Goal: Find contact information: Find contact information

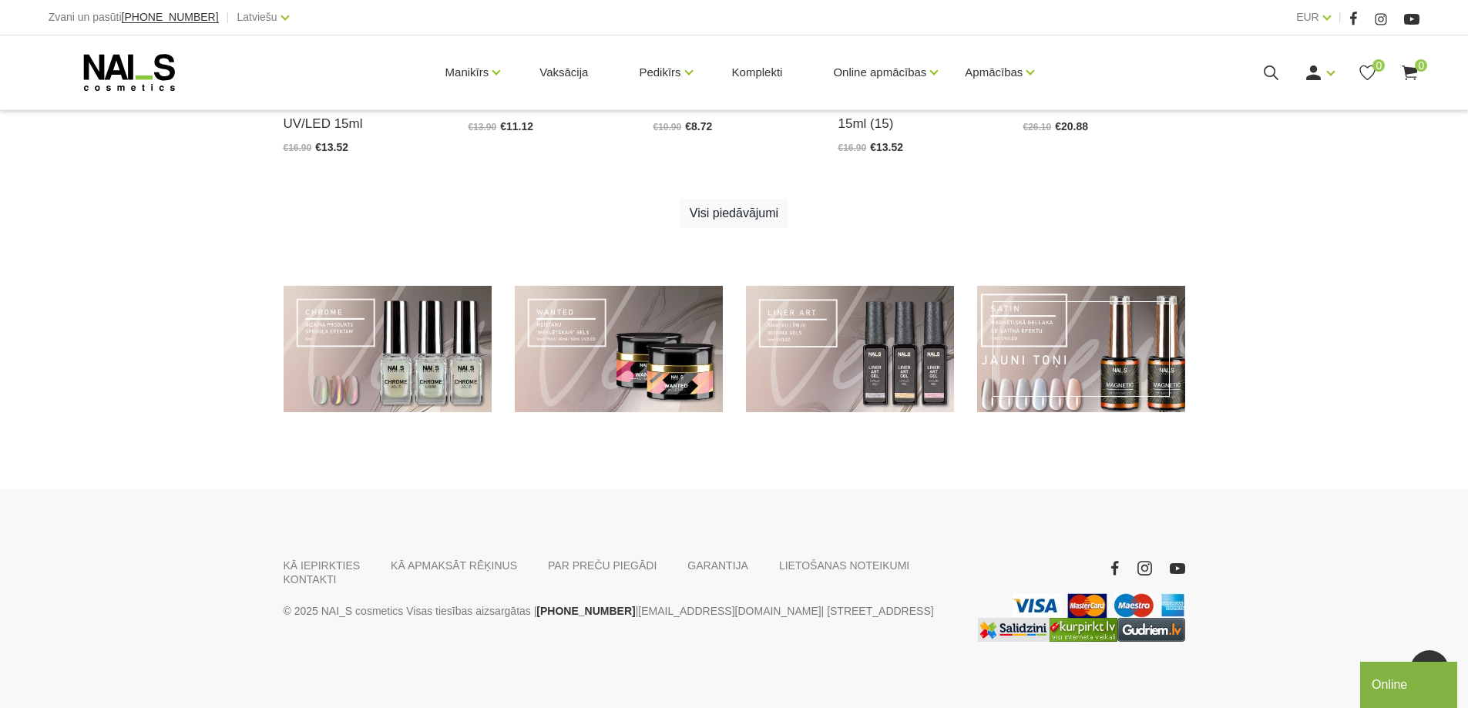
scroll to position [1109, 0]
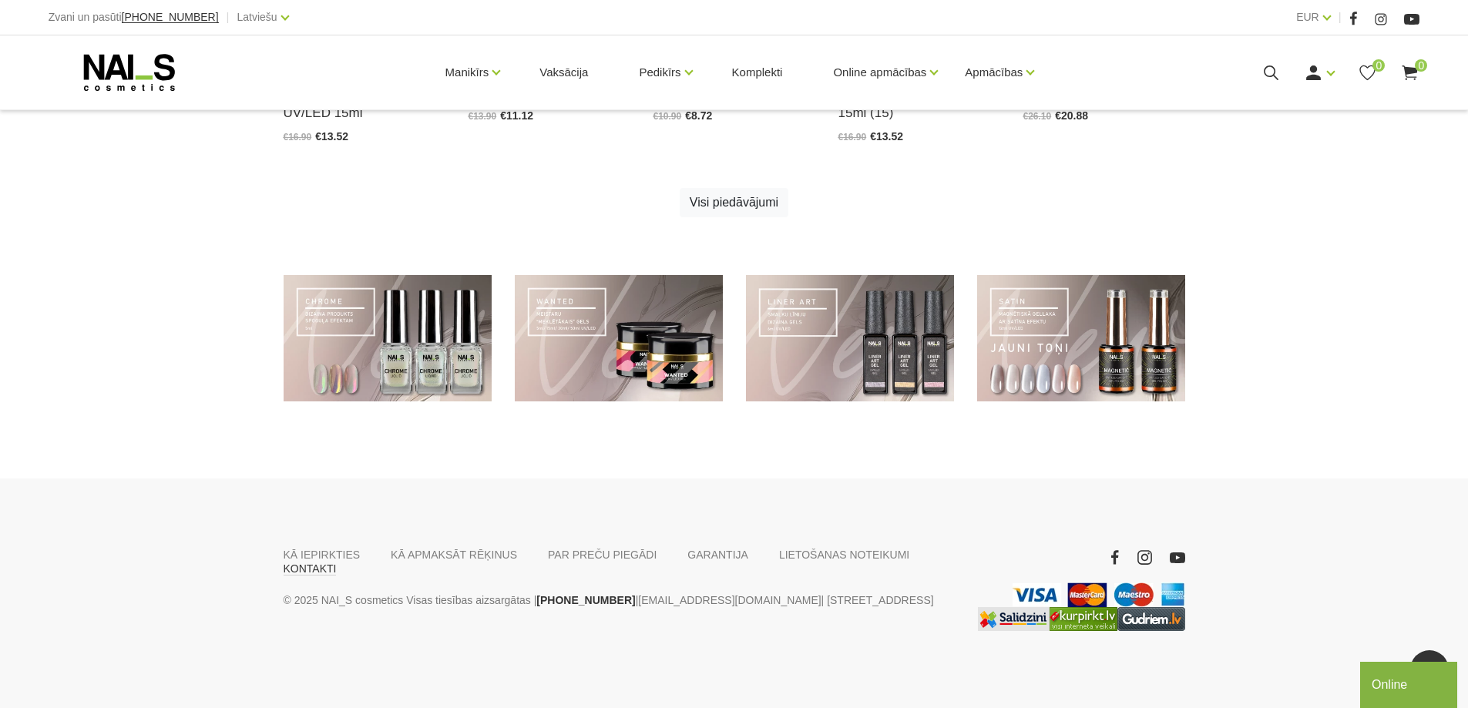
click at [337, 562] on link "KONTAKTI" at bounding box center [310, 569] width 53 height 14
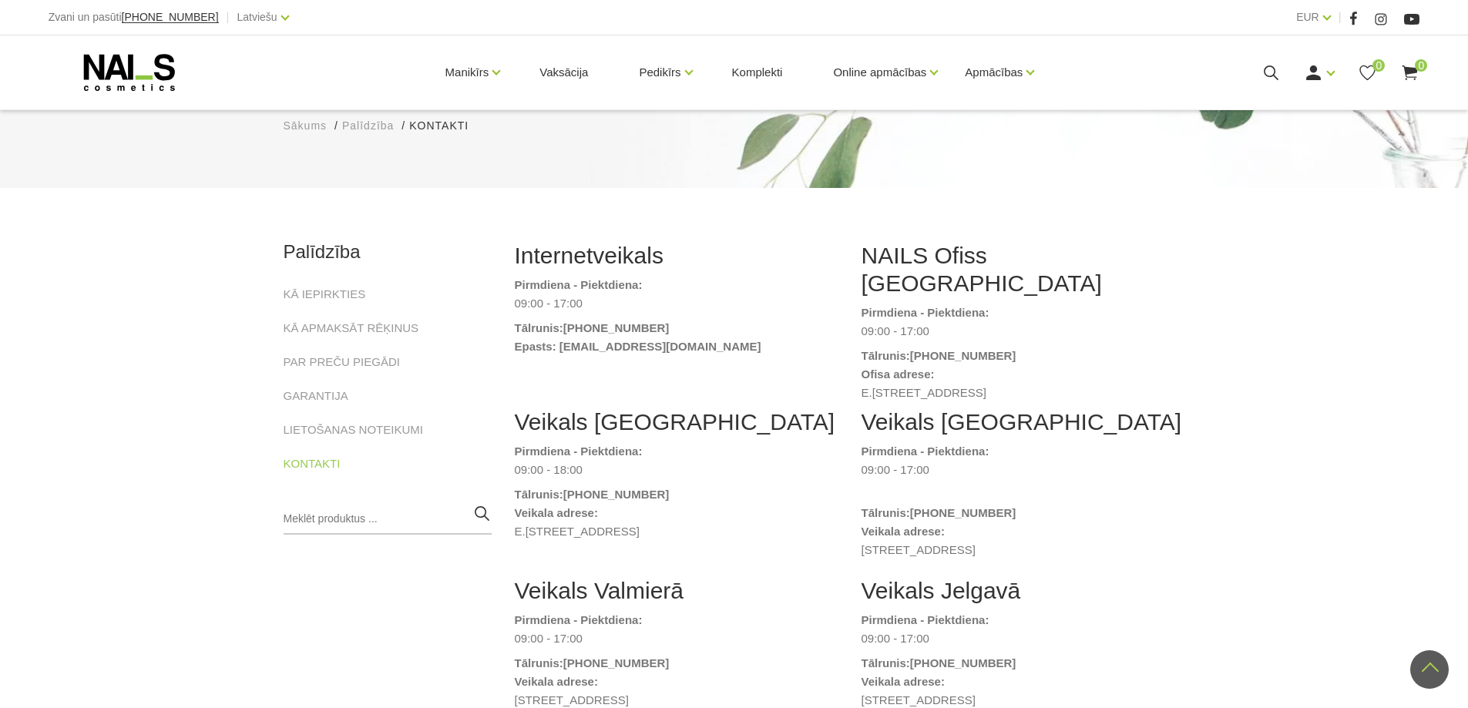
scroll to position [77, 0]
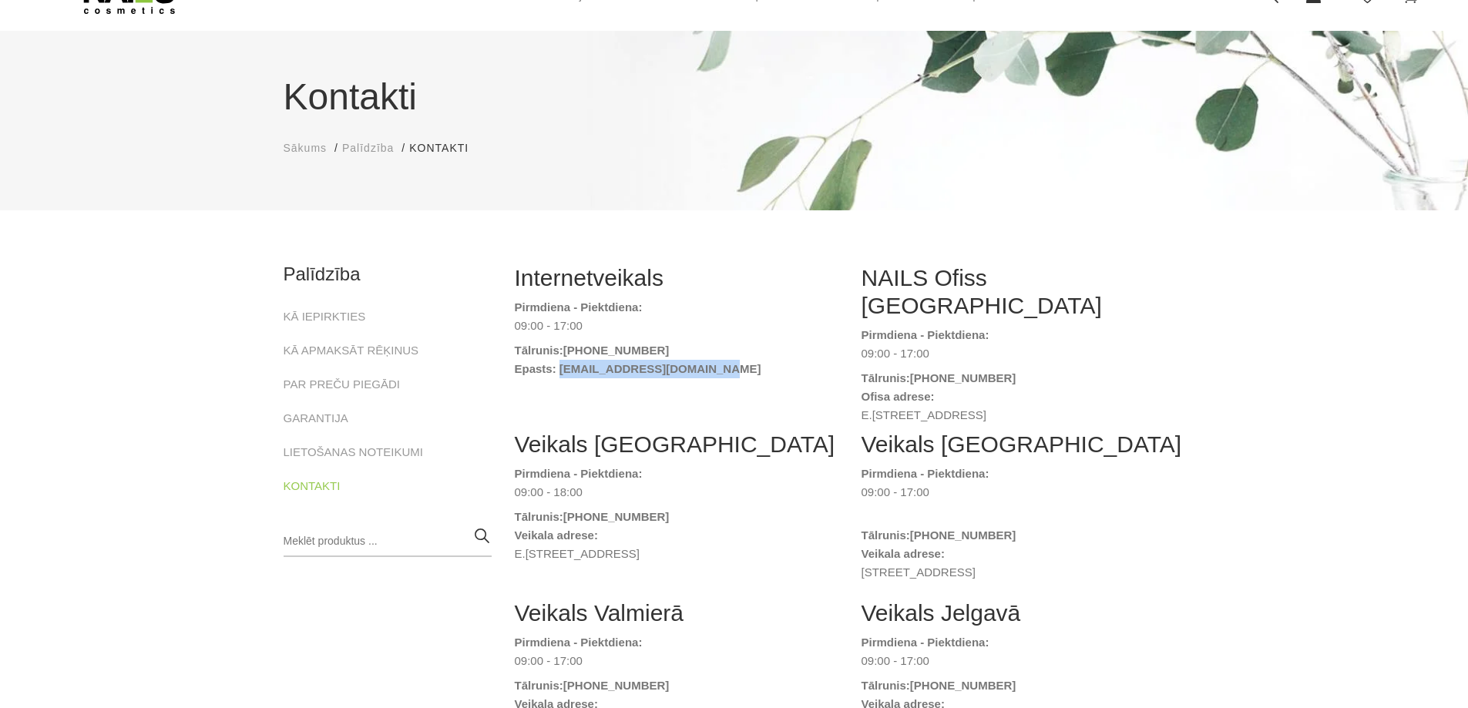
drag, startPoint x: 771, startPoint y: 374, endPoint x: 559, endPoint y: 371, distance: 211.9
click at [559, 371] on dt "Epasts: naiskonsultants@gmail.com" at bounding box center [677, 369] width 324 height 18
copy strong "naiskonsultants@gmail.com"
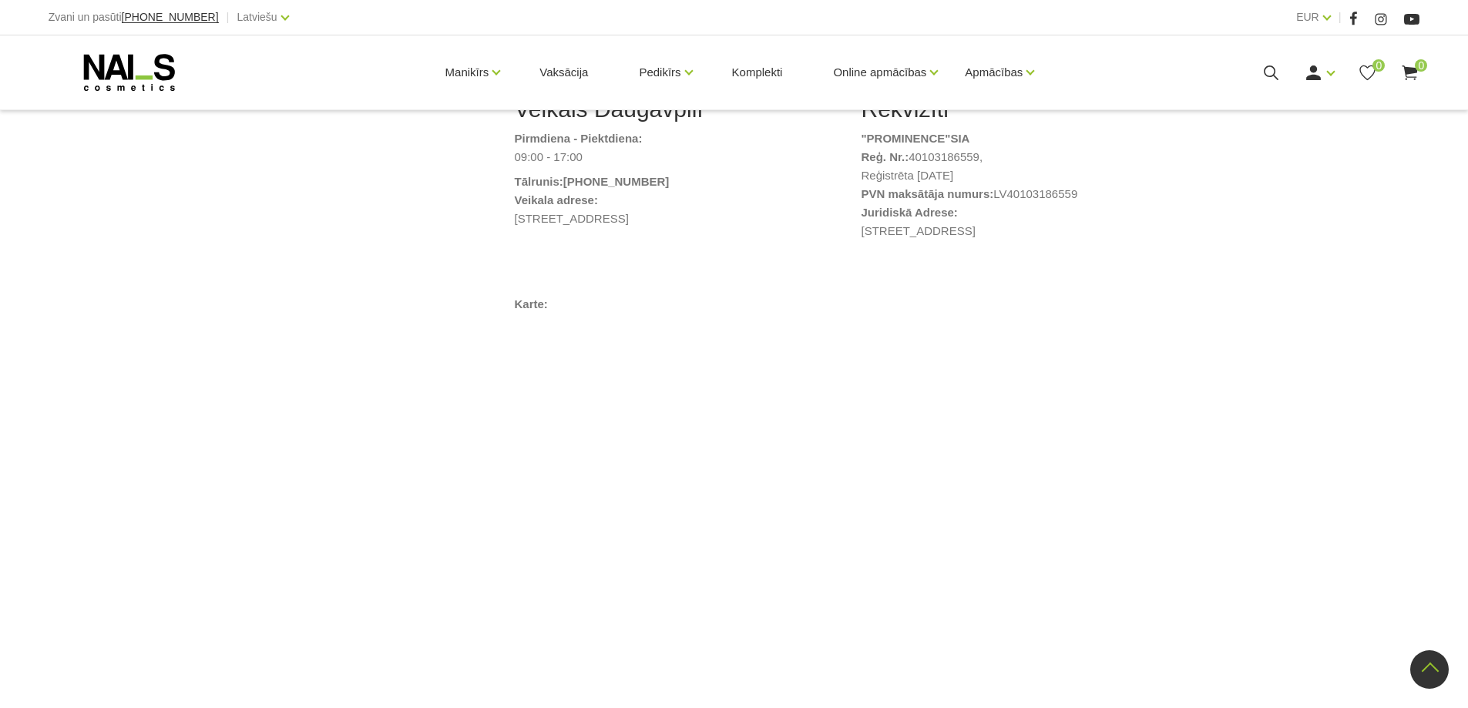
scroll to position [771, 0]
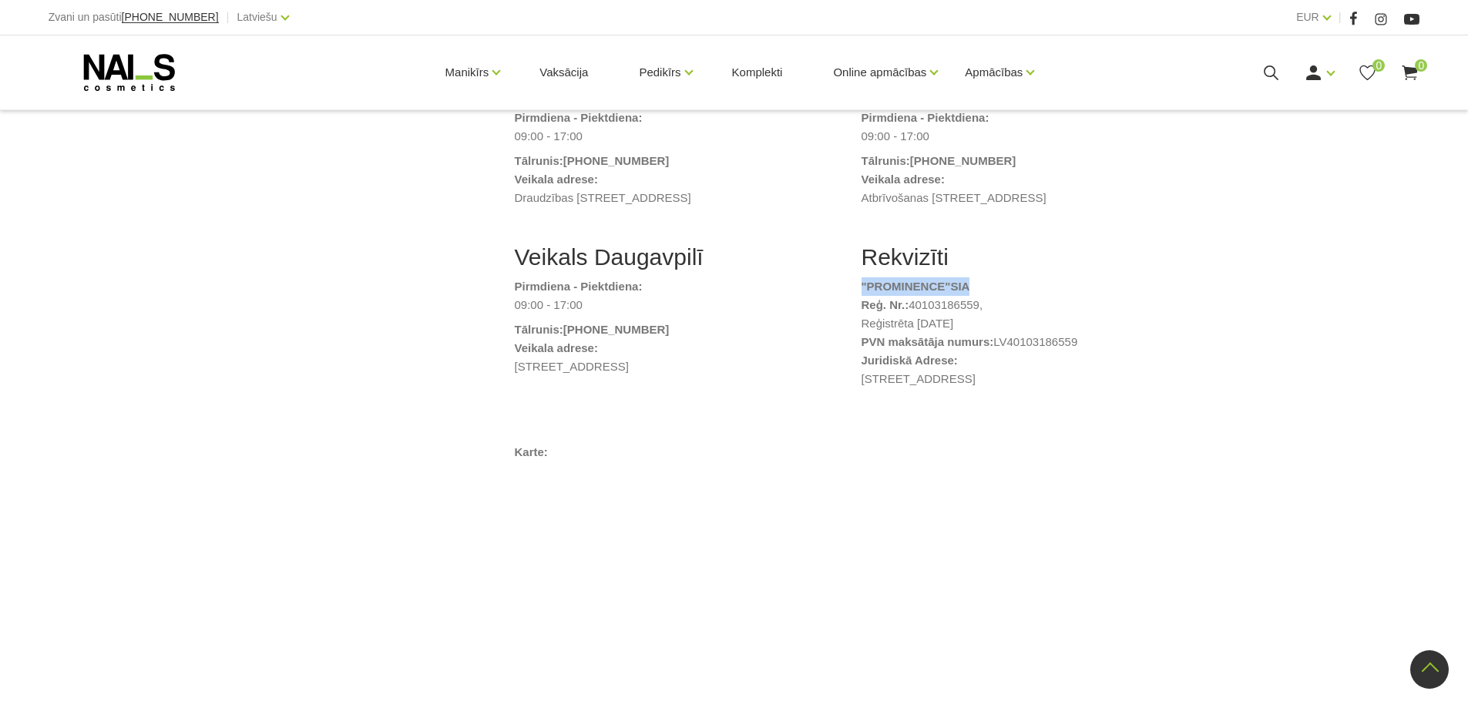
drag, startPoint x: 949, startPoint y: 279, endPoint x: 953, endPoint y: 295, distance: 16.6
click at [861, 277] on li ""PROMINENCE " SIA" at bounding box center [1023, 286] width 324 height 18
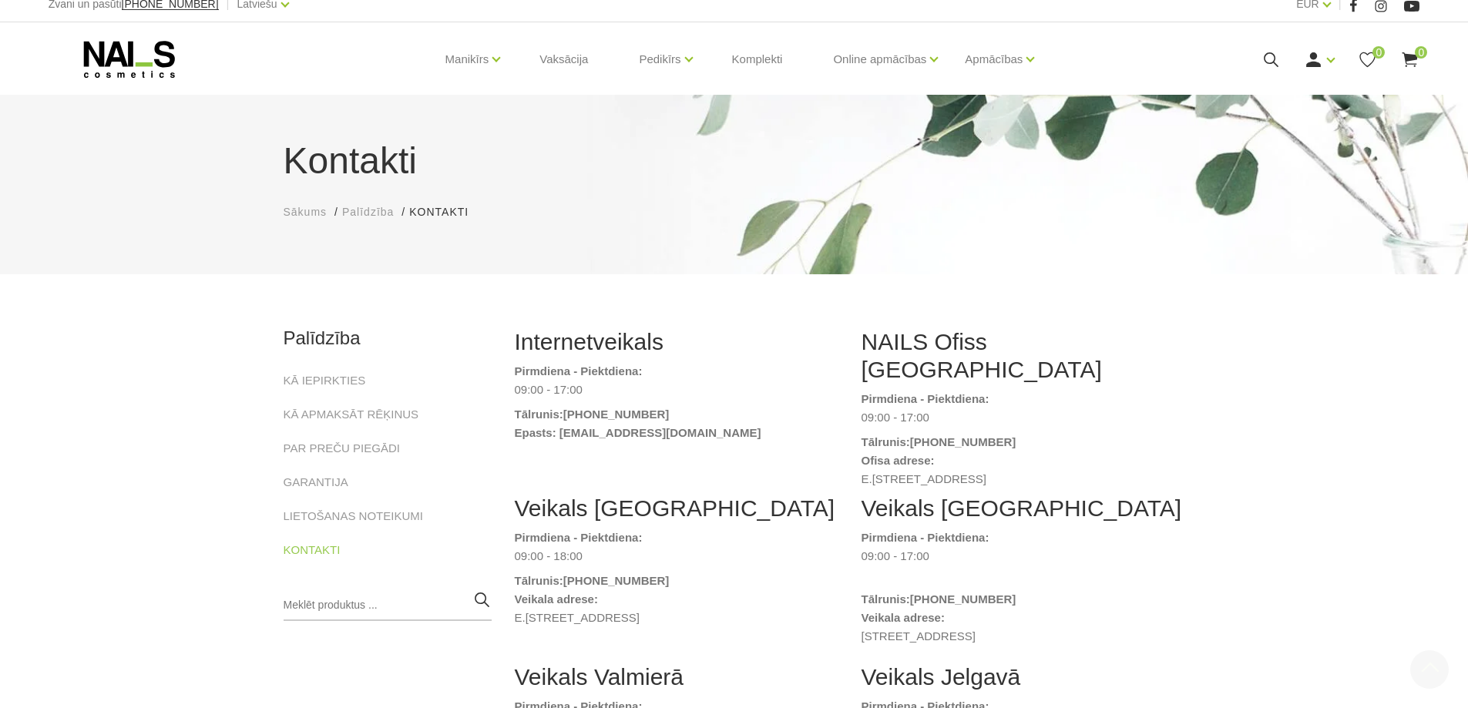
scroll to position [0, 0]
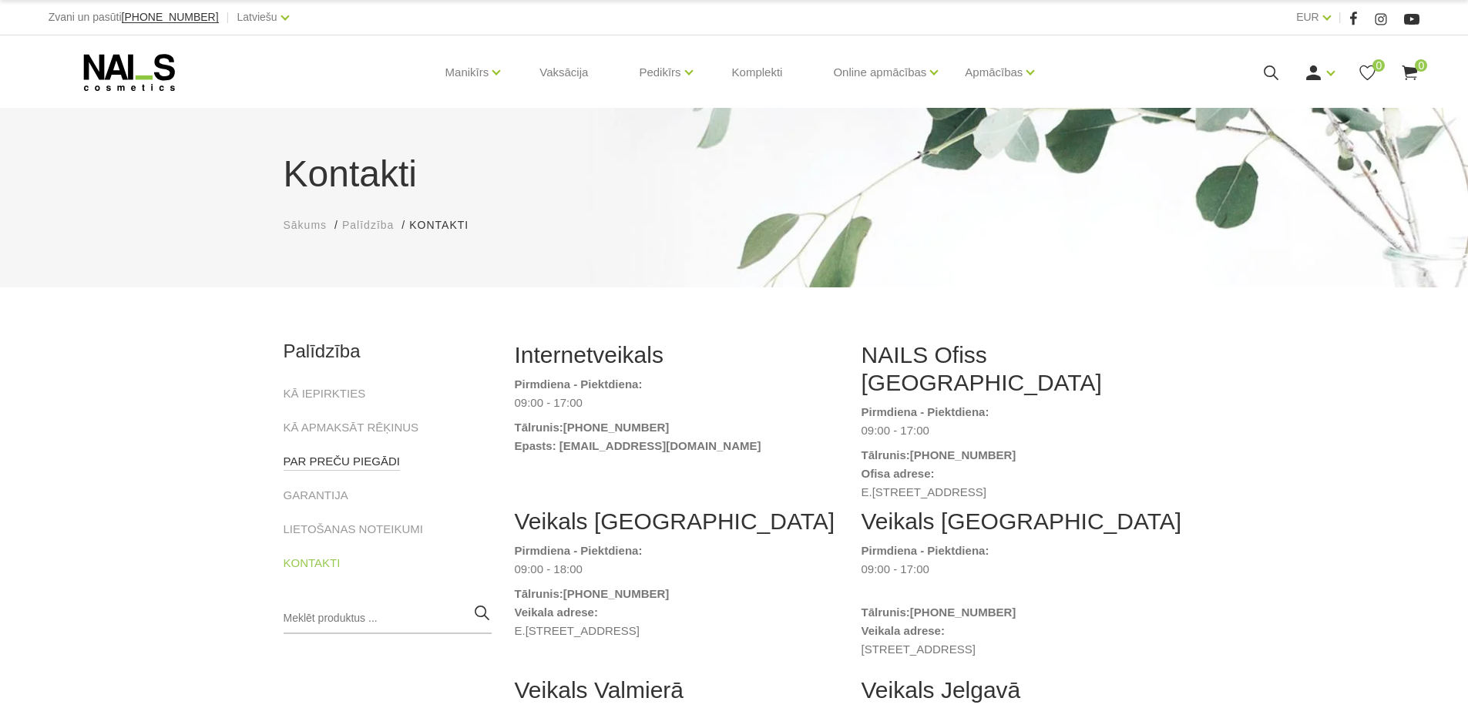
click at [367, 461] on link "PAR PREČU PIEGĀDI" at bounding box center [342, 461] width 116 height 18
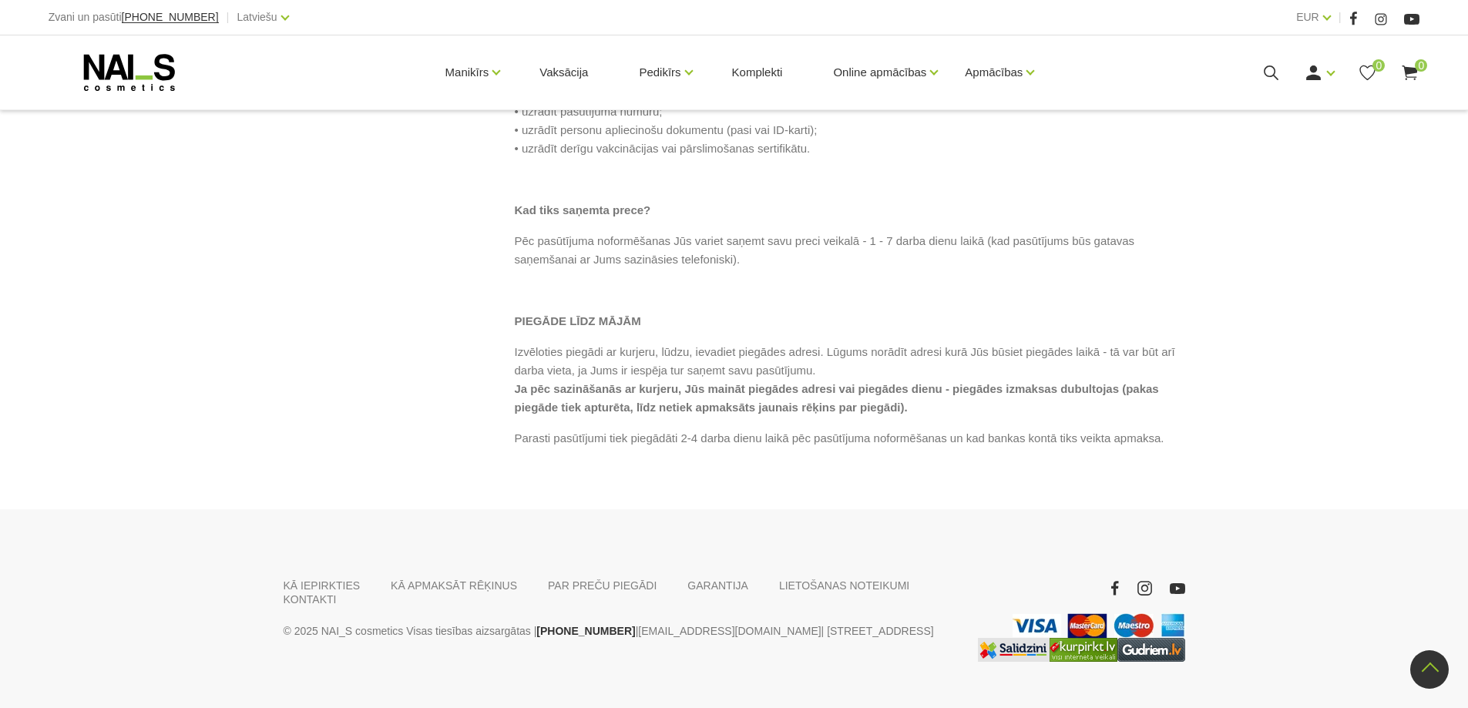
scroll to position [706, 0]
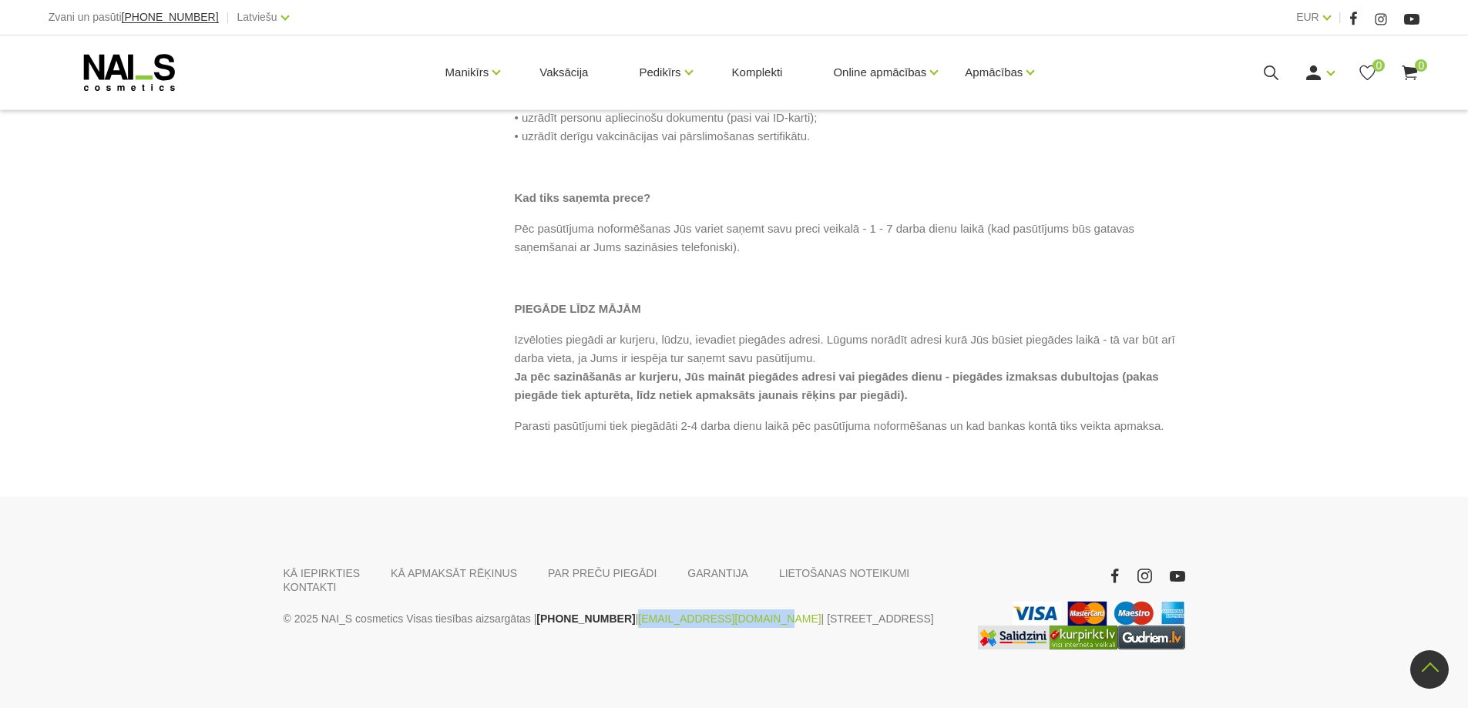
drag, startPoint x: 730, startPoint y: 583, endPoint x: 613, endPoint y: 586, distance: 117.2
click at [613, 609] on p "© 2025 NAI_S cosmetics Visas tiesības aizsargātas | [PHONE_NUMBER] | [EMAIL_ADD…" at bounding box center [619, 618] width 670 height 18
copy link "[EMAIL_ADDRESS][DOMAIN_NAME]"
